Goal: Task Accomplishment & Management: Manage account settings

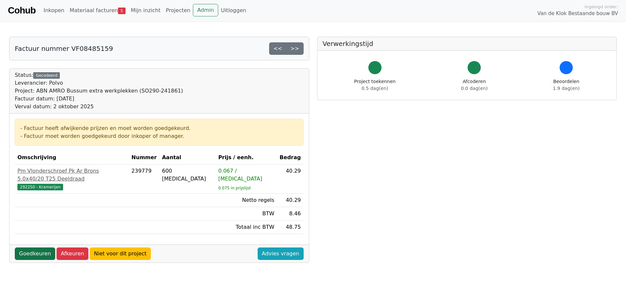
click at [32, 248] on link "Goedkeuren" at bounding box center [35, 254] width 40 height 12
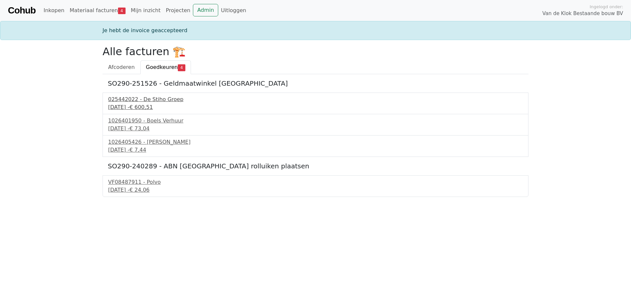
click at [143, 99] on div "025442022 - De Stiho Groep" at bounding box center [315, 100] width 415 height 8
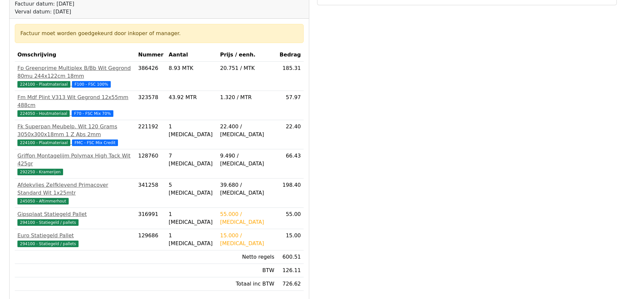
scroll to position [131, 0]
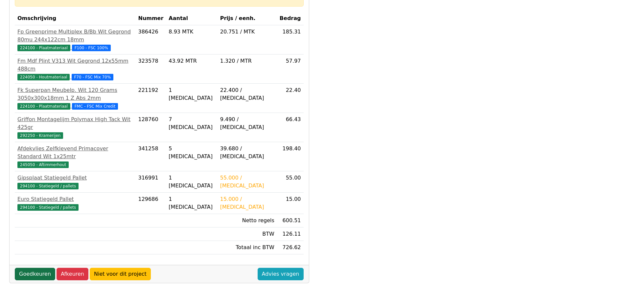
click at [35, 268] on link "Goedkeuren" at bounding box center [35, 274] width 40 height 12
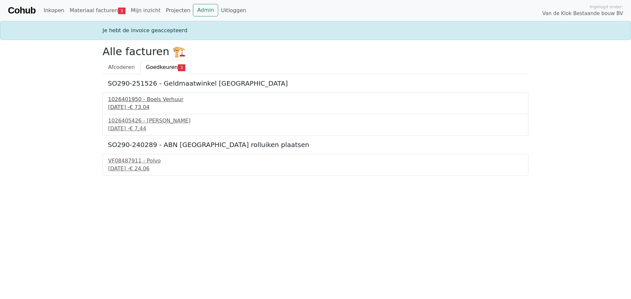
click at [129, 102] on div "1026401950 - Boels Verhuur" at bounding box center [315, 100] width 415 height 8
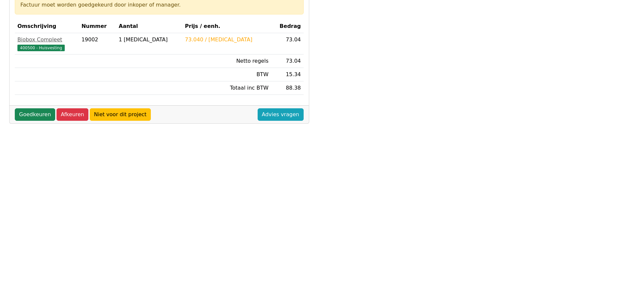
scroll to position [99, 0]
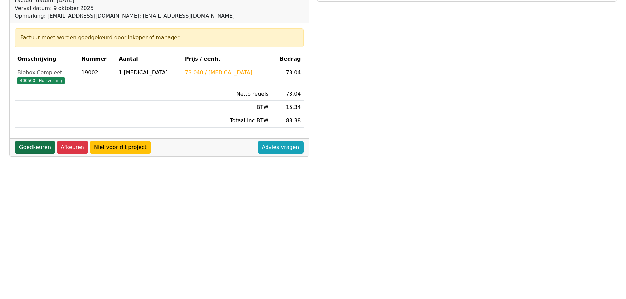
click at [32, 148] on link "Goedkeuren" at bounding box center [35, 147] width 40 height 12
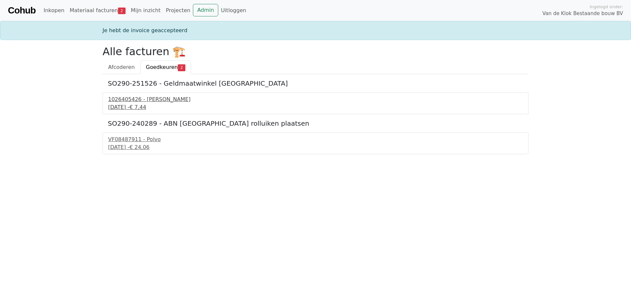
click at [144, 100] on div "1026405426 - [PERSON_NAME]" at bounding box center [315, 100] width 415 height 8
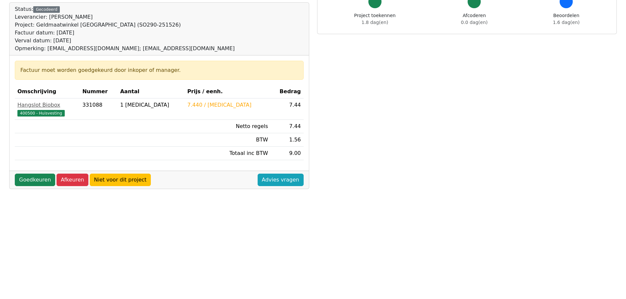
scroll to position [66, 0]
click at [34, 182] on link "Goedkeuren" at bounding box center [35, 180] width 40 height 12
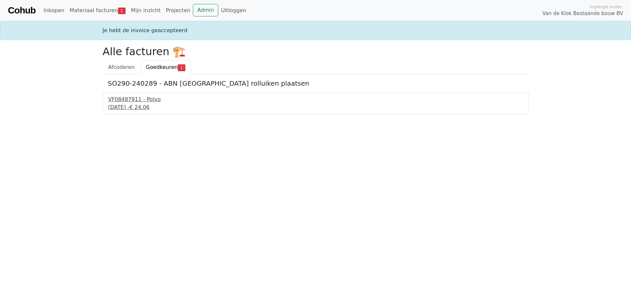
click at [130, 104] on div "[DATE] - € 24,06" at bounding box center [315, 107] width 415 height 8
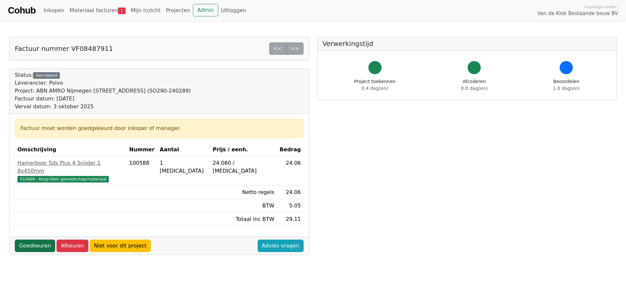
click at [31, 240] on link "Goedkeuren" at bounding box center [35, 246] width 40 height 12
